Goal: Information Seeking & Learning: Understand process/instructions

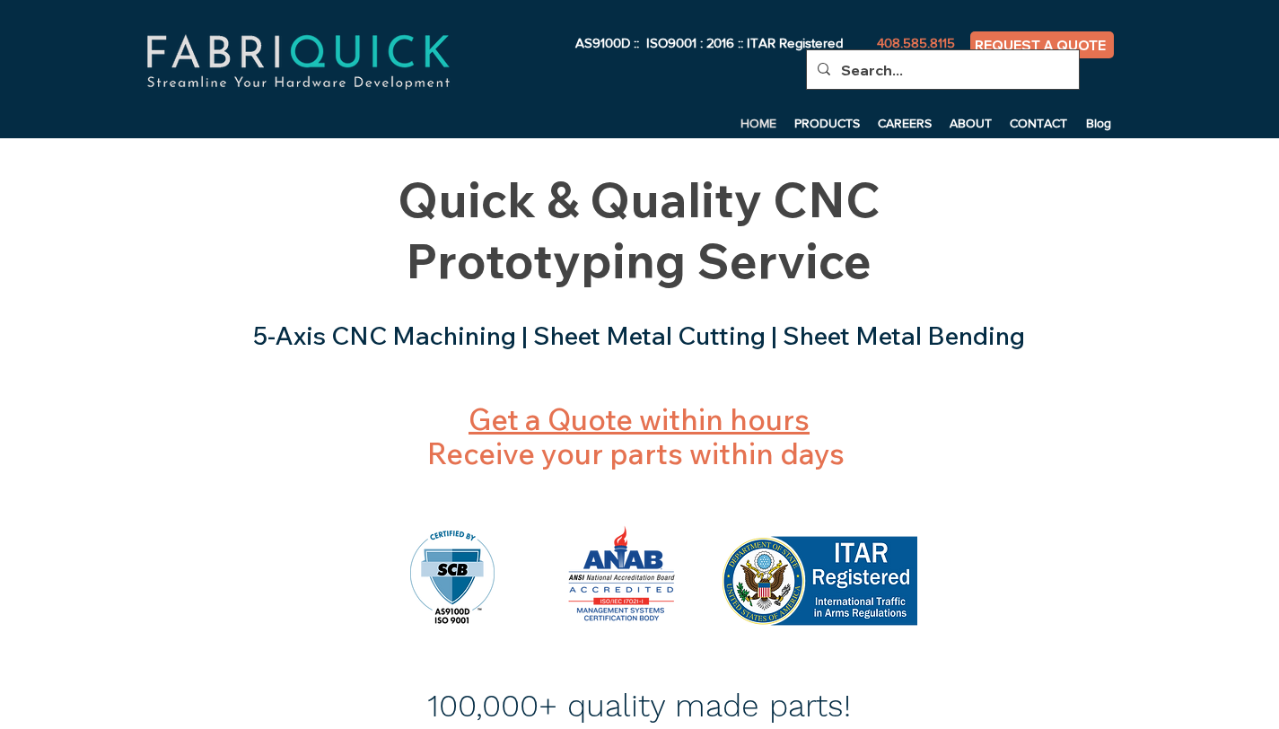
click at [867, 75] on input "Search..." at bounding box center [941, 70] width 200 height 40
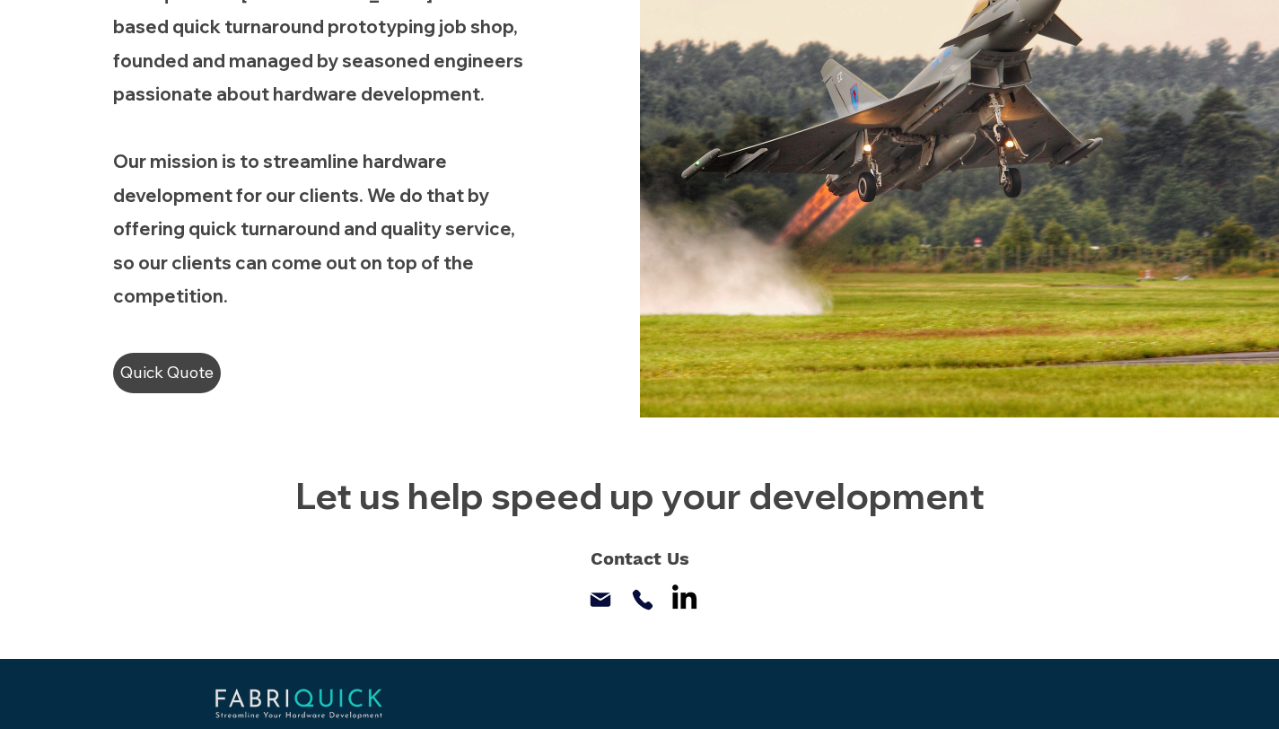
scroll to position [1236, 0]
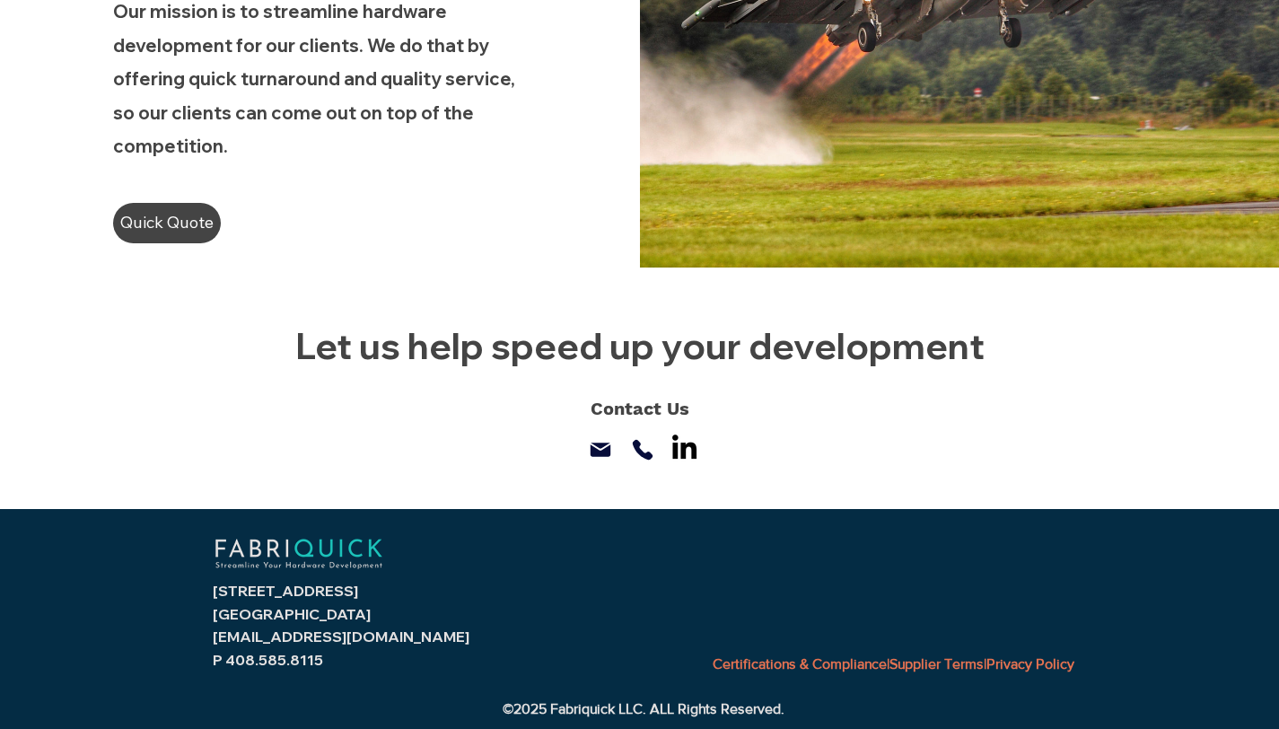
click at [915, 666] on link "Supplier Terms" at bounding box center [937, 663] width 94 height 15
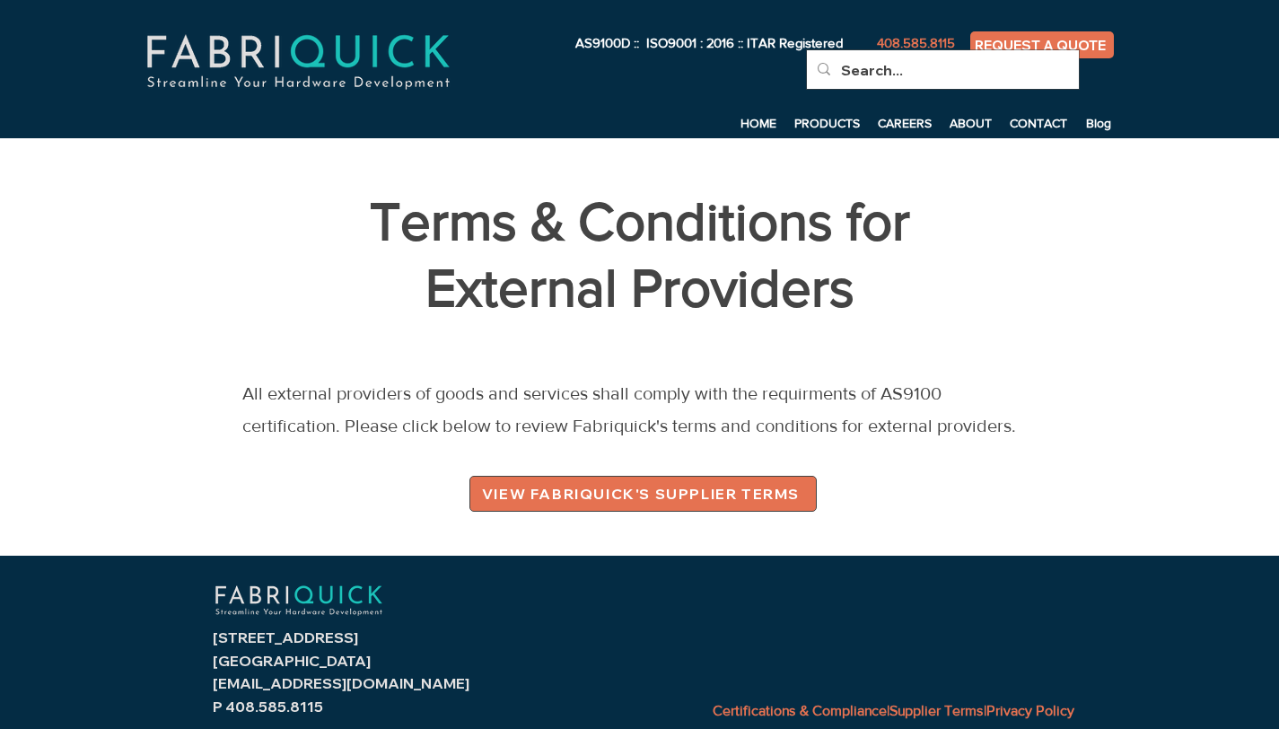
click at [708, 496] on span "VIEW FABRIQUICK'S SUPPLIER TERMS" at bounding box center [641, 494] width 318 height 18
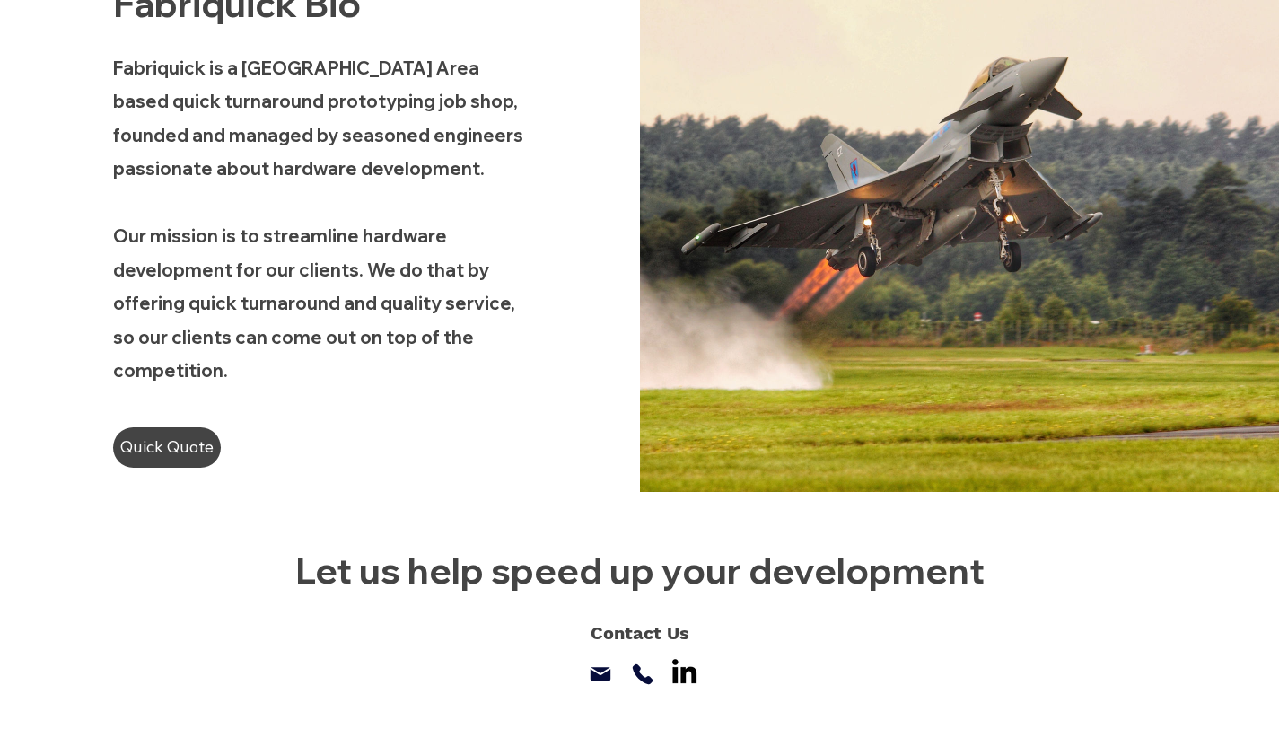
scroll to position [1236, 0]
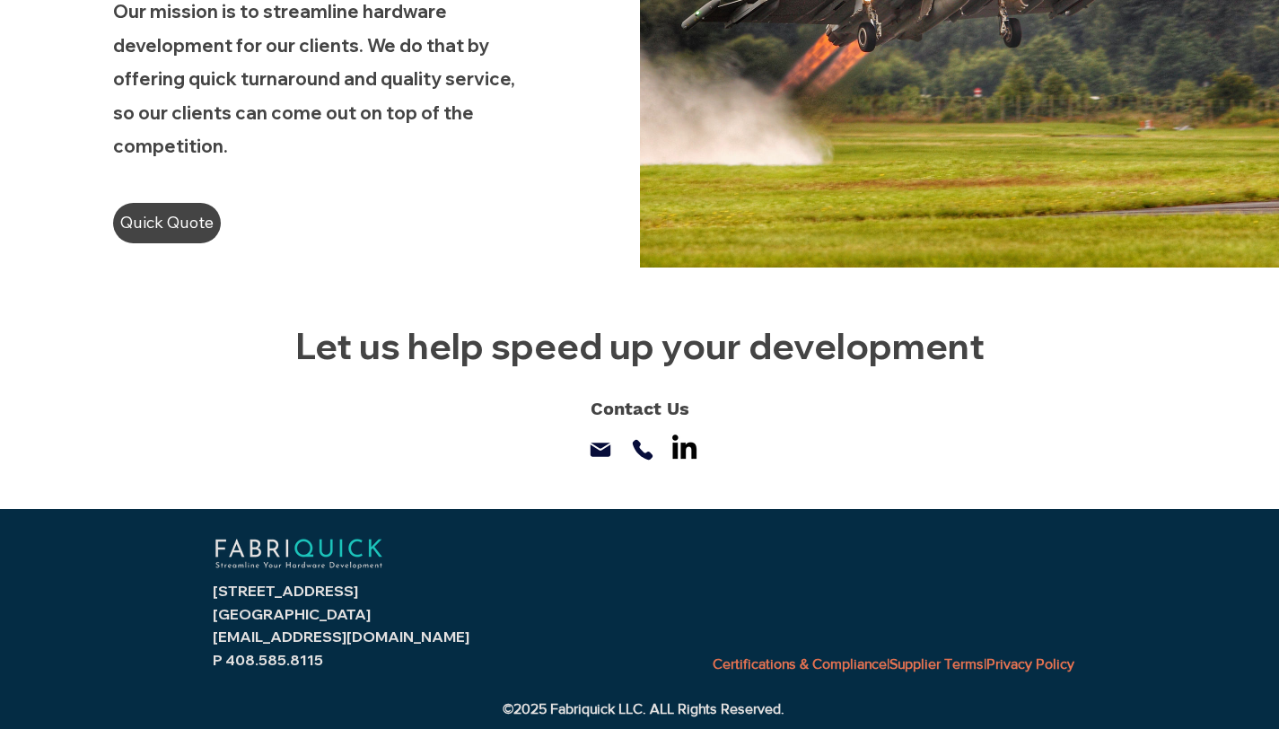
click at [935, 662] on link "Supplier Terms" at bounding box center [937, 663] width 94 height 15
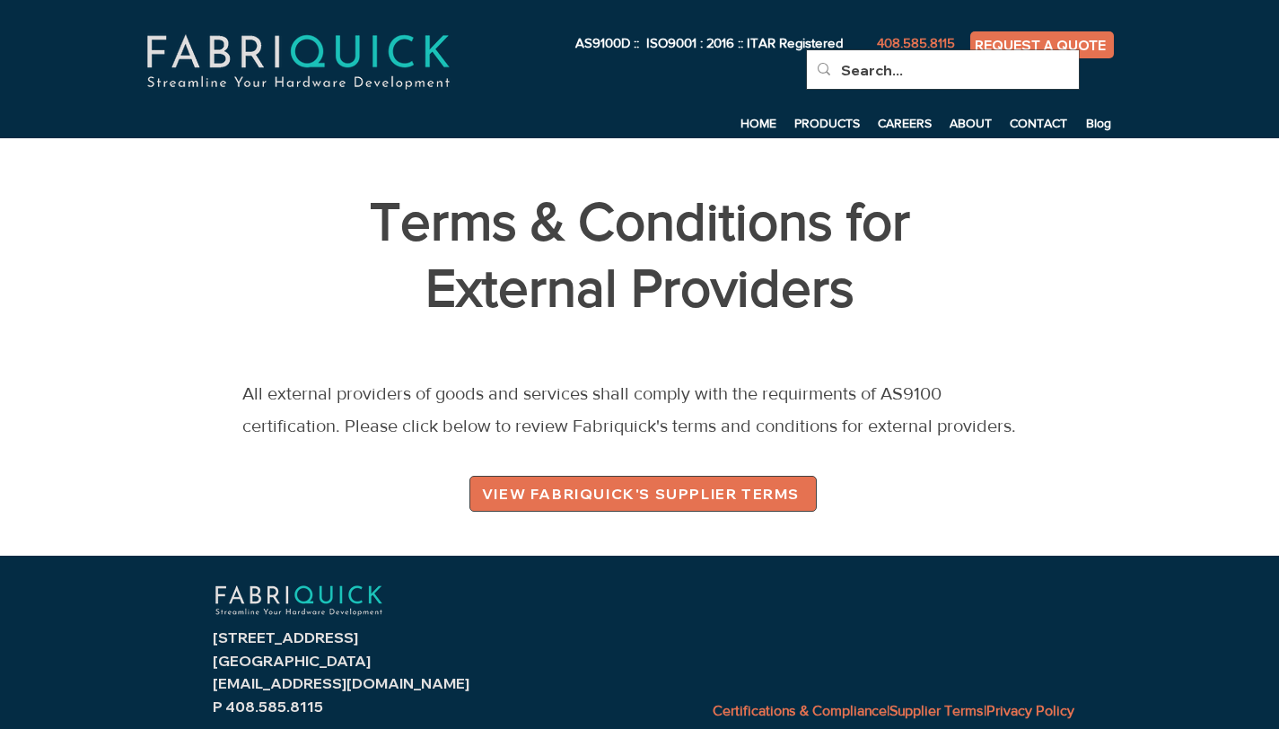
click at [707, 480] on span "VIEW FABRIQUICK'S SUPPLIER TERMS" at bounding box center [643, 494] width 346 height 34
